Goal: Transaction & Acquisition: Download file/media

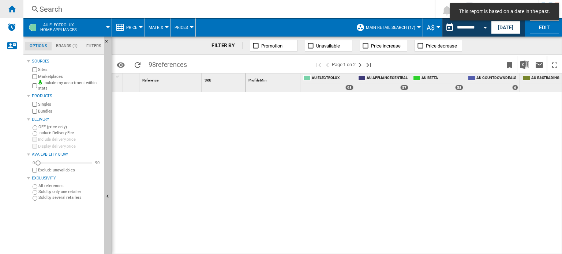
click at [13, 11] on ng-md-icon "Home" at bounding box center [11, 8] width 9 height 9
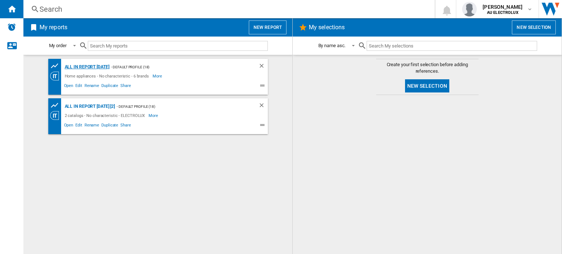
click at [101, 71] on div "All in report [DATE]" at bounding box center [86, 67] width 46 height 9
click at [101, 68] on div "All in report [DATE]" at bounding box center [86, 67] width 46 height 9
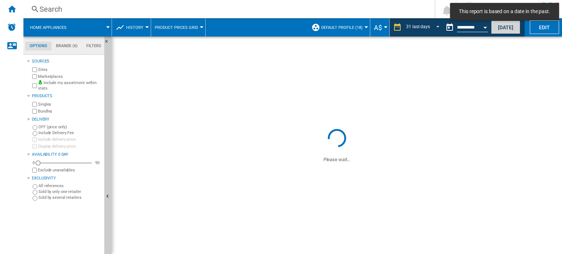
click at [503, 26] on button "[DATE]" at bounding box center [505, 27] width 29 height 14
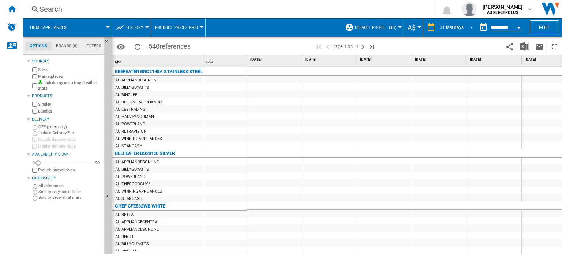
click at [468, 26] on span "REPORTS.WIZARD.STEPS.REPORT.STEPS.REPORT_OPTIONS.PERIOD: 31 last days" at bounding box center [469, 26] width 9 height 7
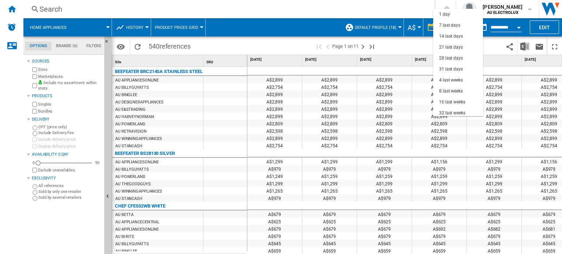
scroll to position [42, 0]
click at [493, 46] on md-backdrop at bounding box center [281, 127] width 562 height 254
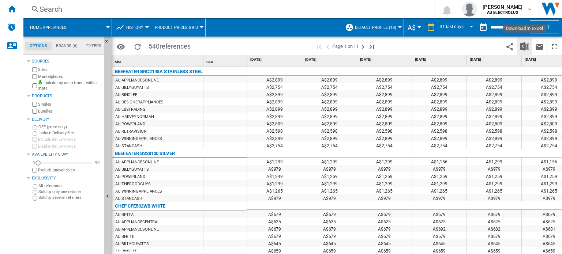
click at [523, 43] on img "Download in Excel" at bounding box center [524, 46] width 9 height 9
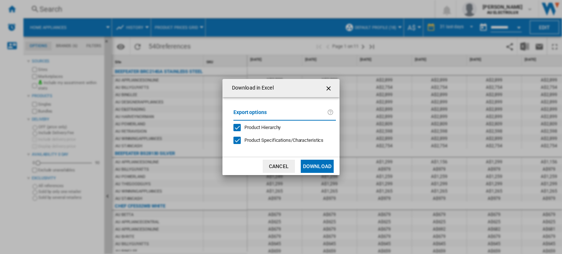
click at [246, 125] on span "Product Hierarchy" at bounding box center [262, 127] width 36 height 5
drag, startPoint x: 235, startPoint y: 139, endPoint x: 243, endPoint y: 141, distance: 7.7
click at [236, 139] on div at bounding box center [236, 140] width 7 height 7
click at [318, 162] on button "Download" at bounding box center [317, 166] width 33 height 13
